Goal: Information Seeking & Learning: Learn about a topic

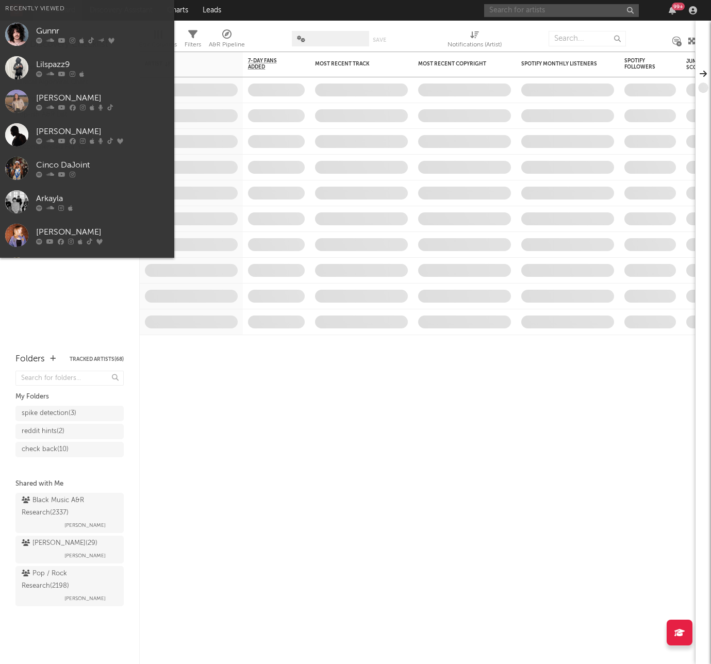
click at [566, 10] on input "text" at bounding box center [561, 10] width 155 height 13
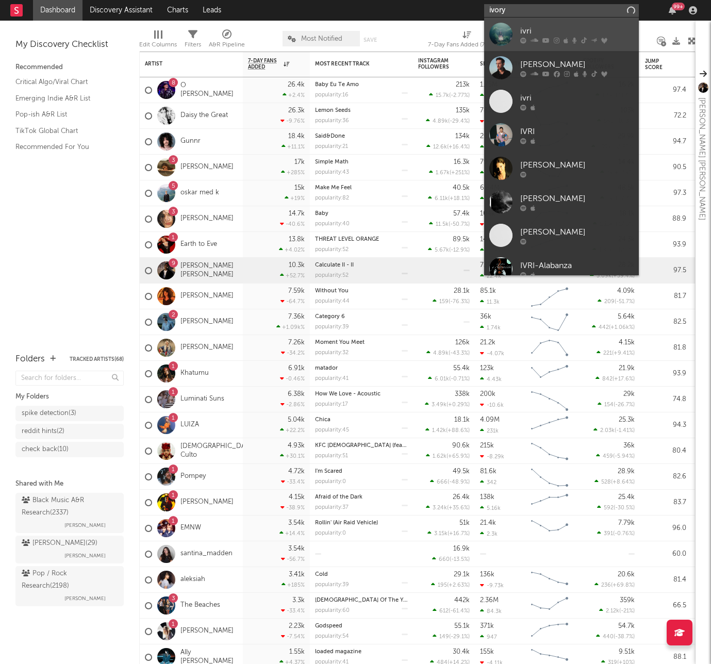
type input "ivory"
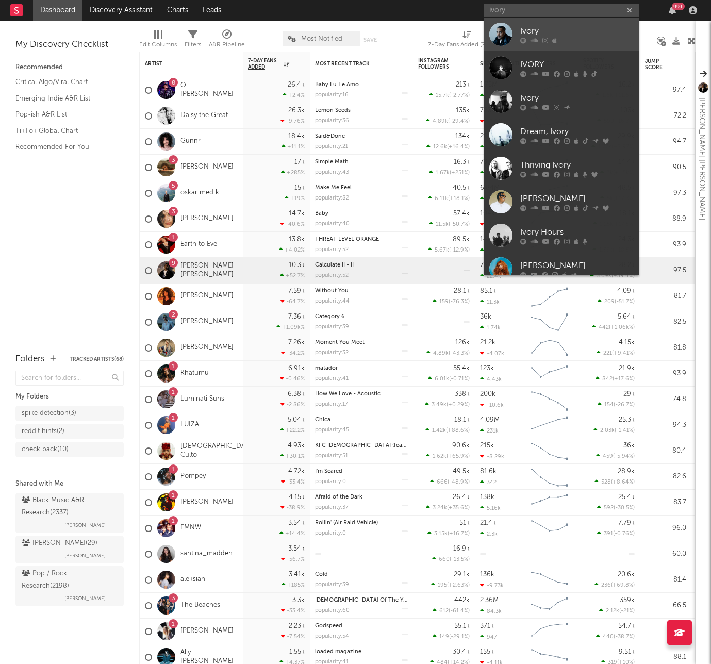
click at [518, 29] on link "Ivory" at bounding box center [561, 35] width 155 height 34
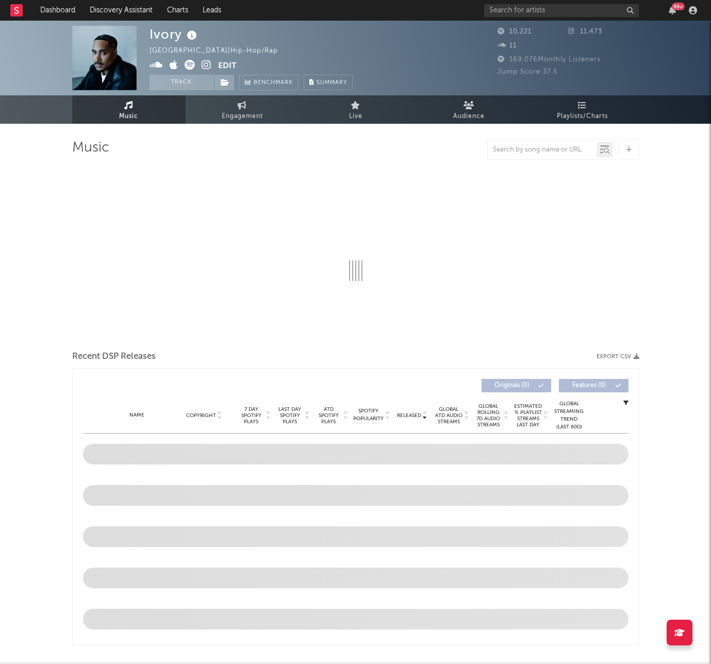
select select "6m"
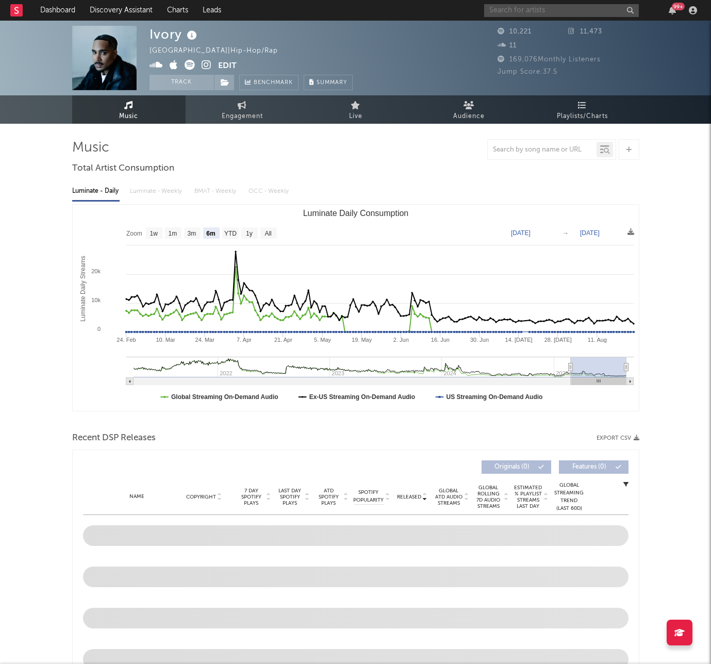
click at [541, 8] on input "text" at bounding box center [561, 10] width 155 height 13
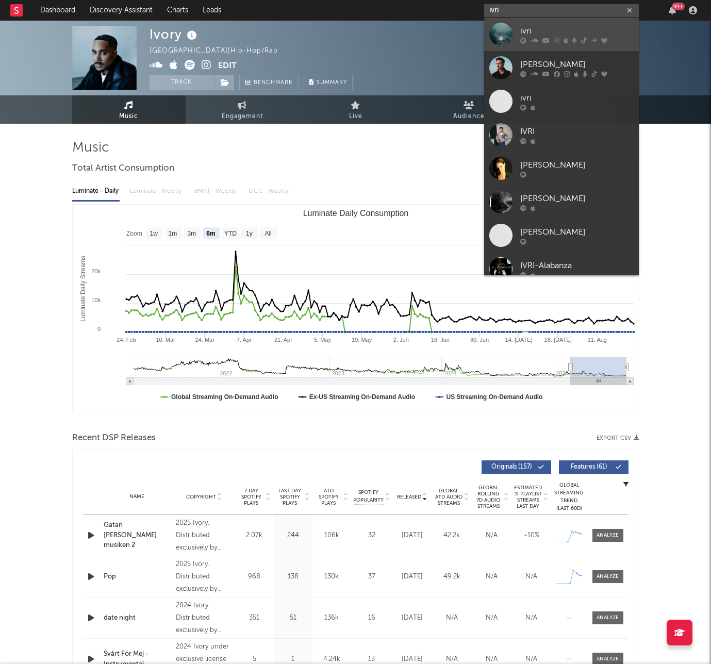
type input "ivri"
click at [504, 33] on div at bounding box center [500, 34] width 23 height 23
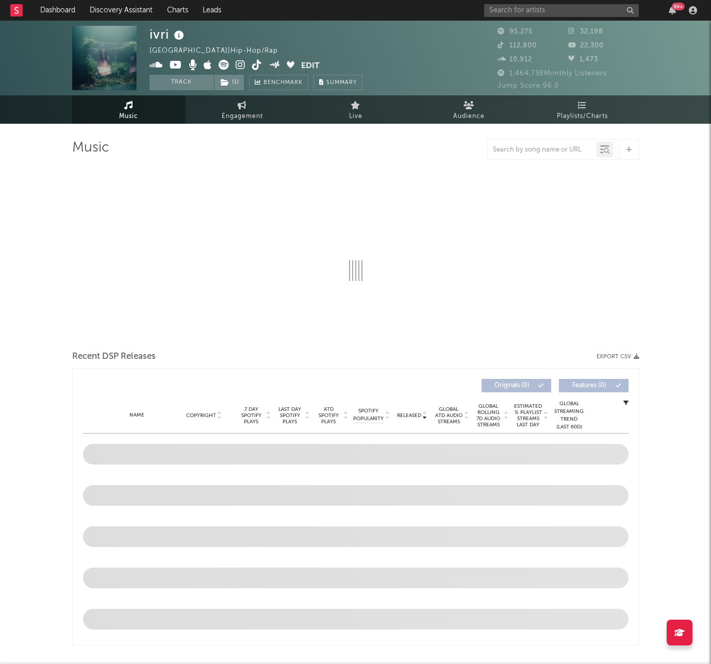
select select "6m"
